Goal: Check status: Check status

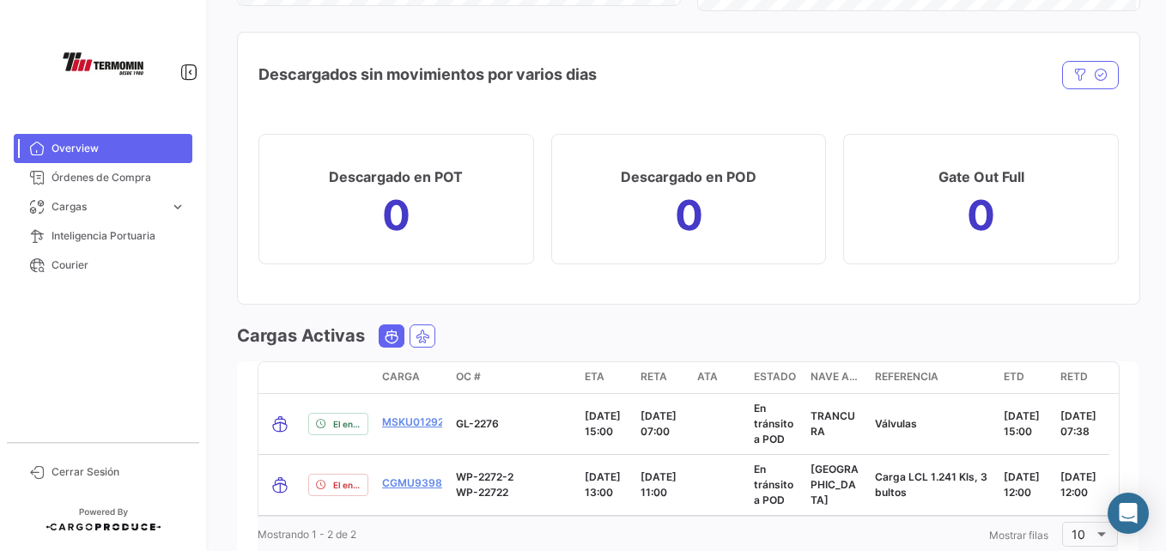
scroll to position [1948, 0]
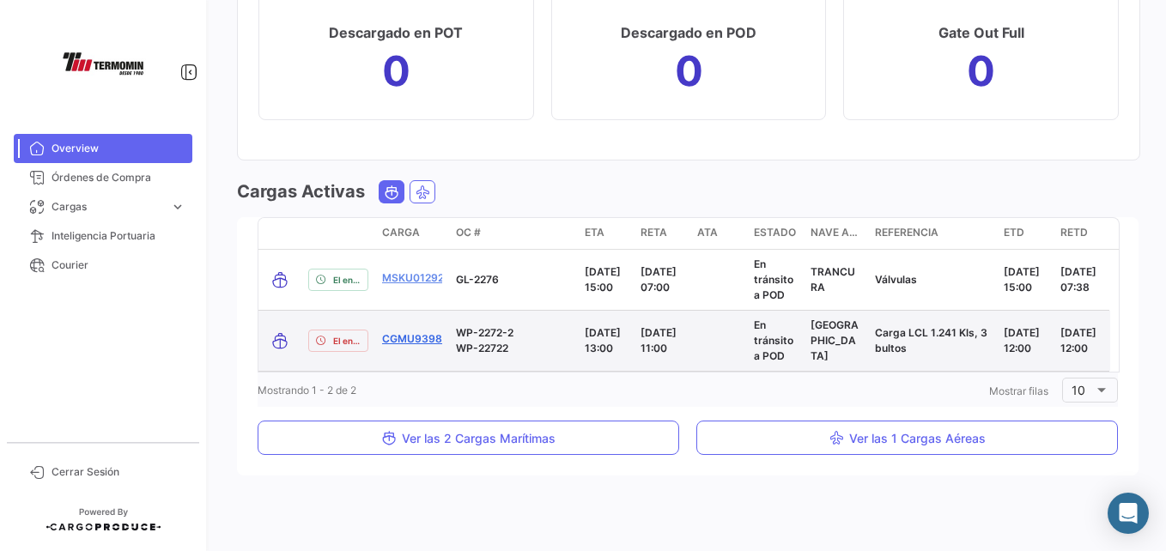
click at [408, 339] on link "CGMU9398789" at bounding box center [422, 338] width 80 height 15
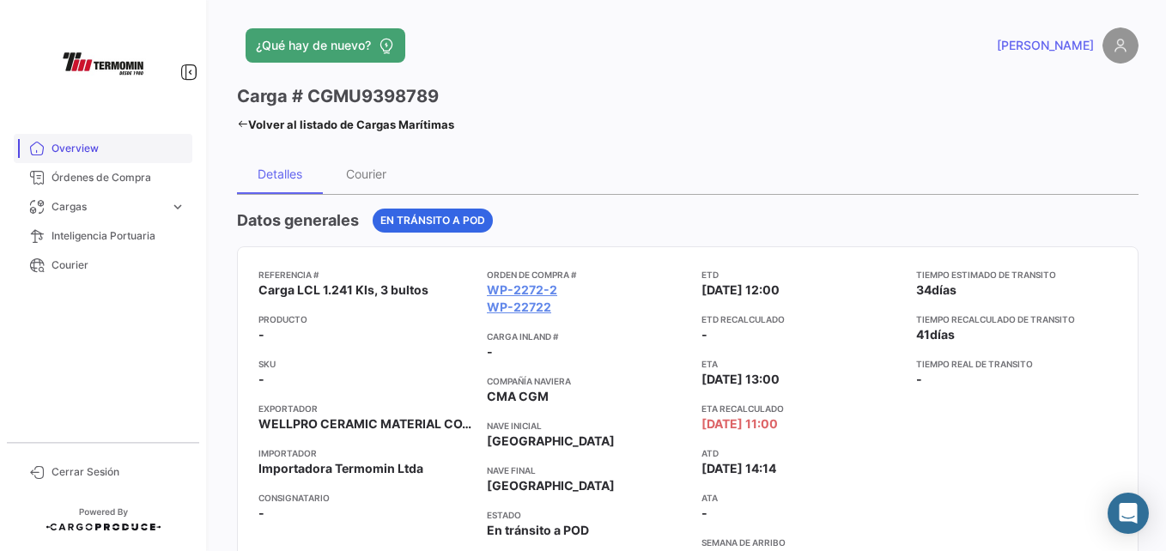
click at [85, 149] on span "Overview" at bounding box center [119, 148] width 134 height 15
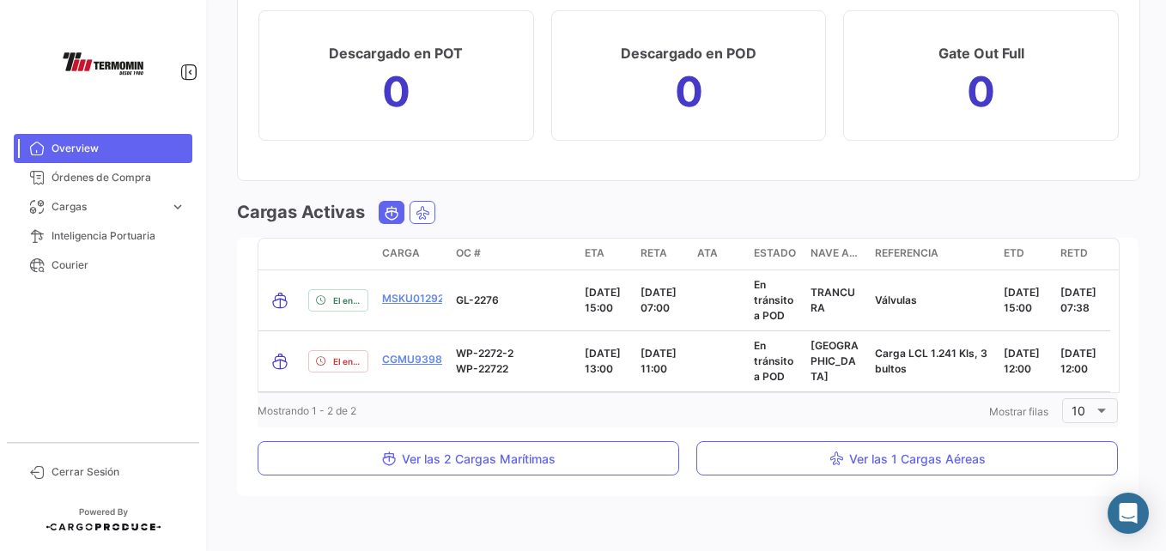
scroll to position [1948, 0]
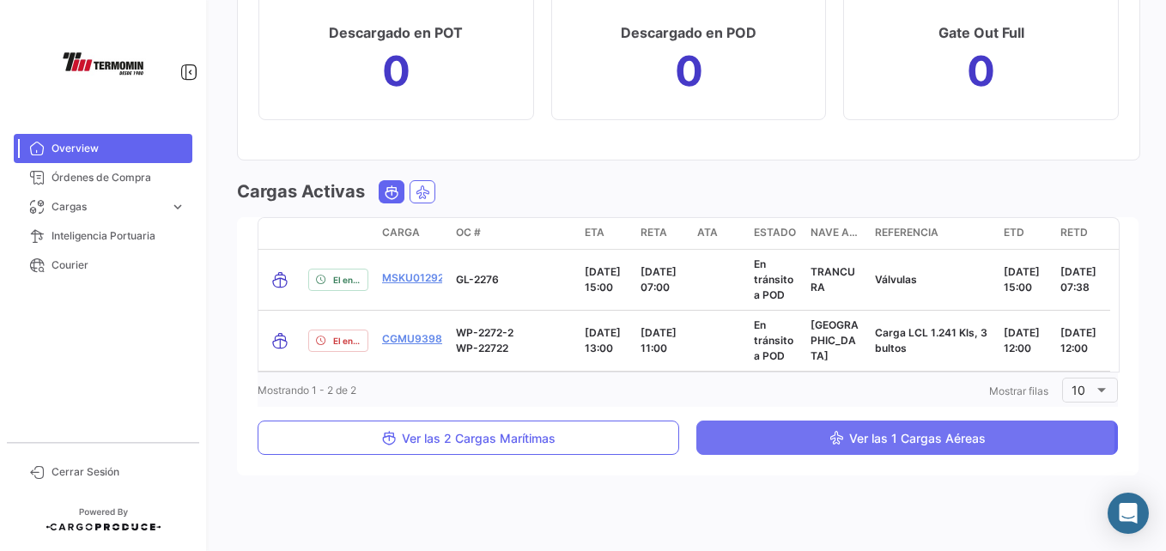
click at [812, 438] on button "Ver las 1 Cargas Aéreas" at bounding box center [907, 438] width 422 height 34
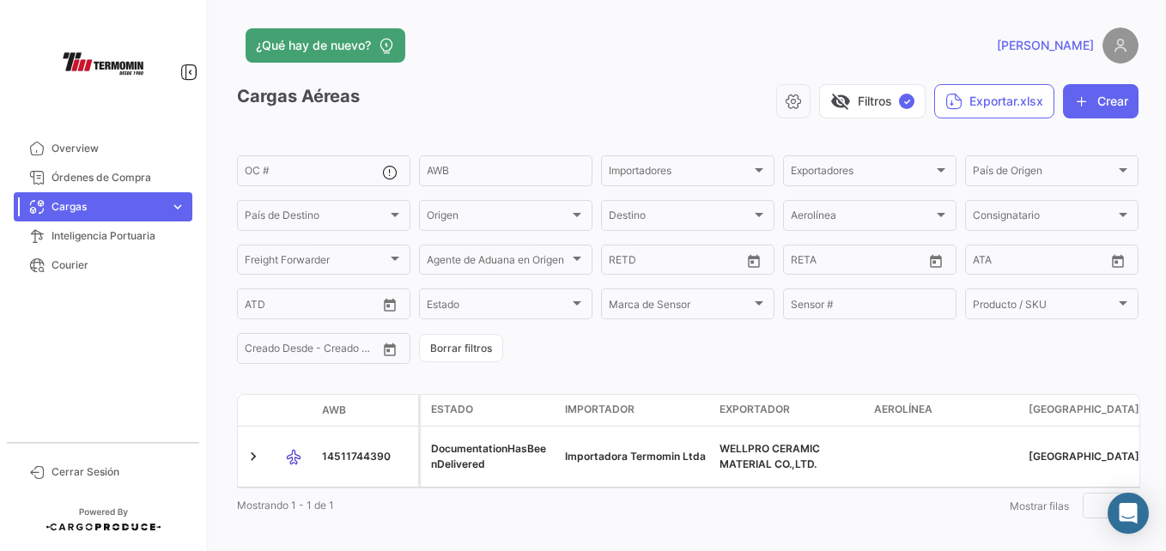
scroll to position [10, 0]
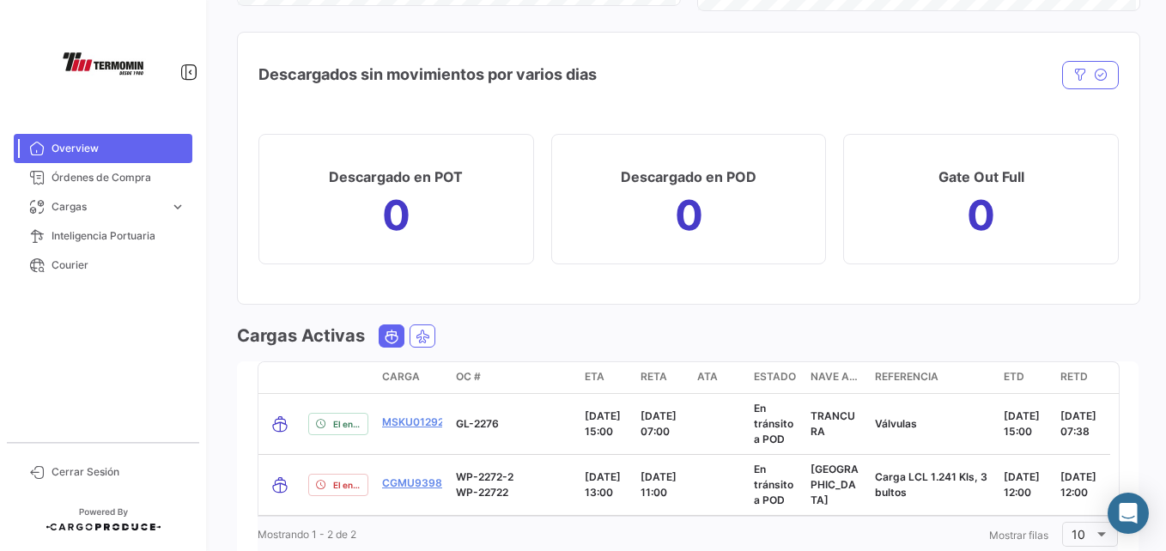
scroll to position [1948, 0]
